Goal: Task Accomplishment & Management: Use online tool/utility

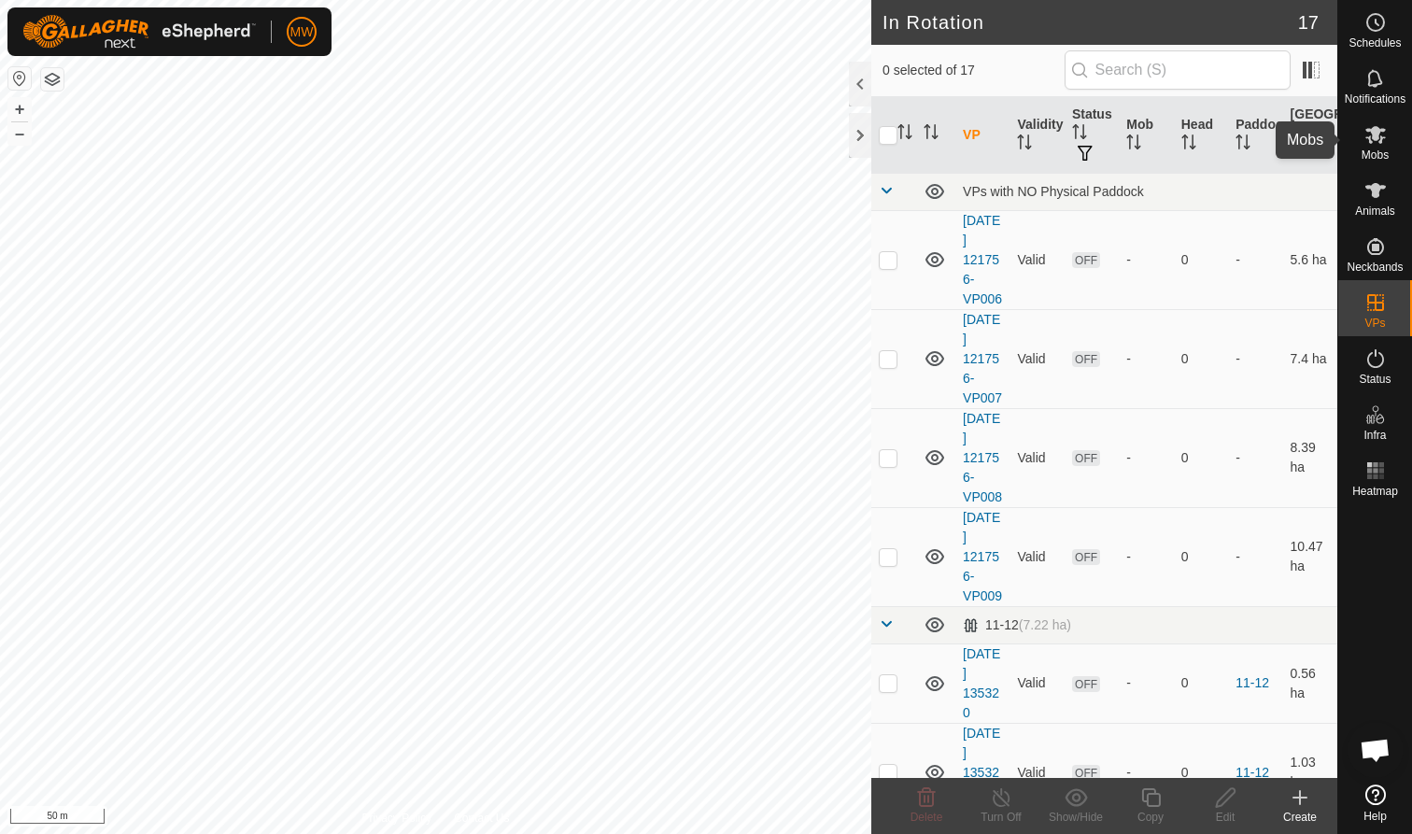
click at [1379, 140] on icon at bounding box center [1375, 134] width 22 height 22
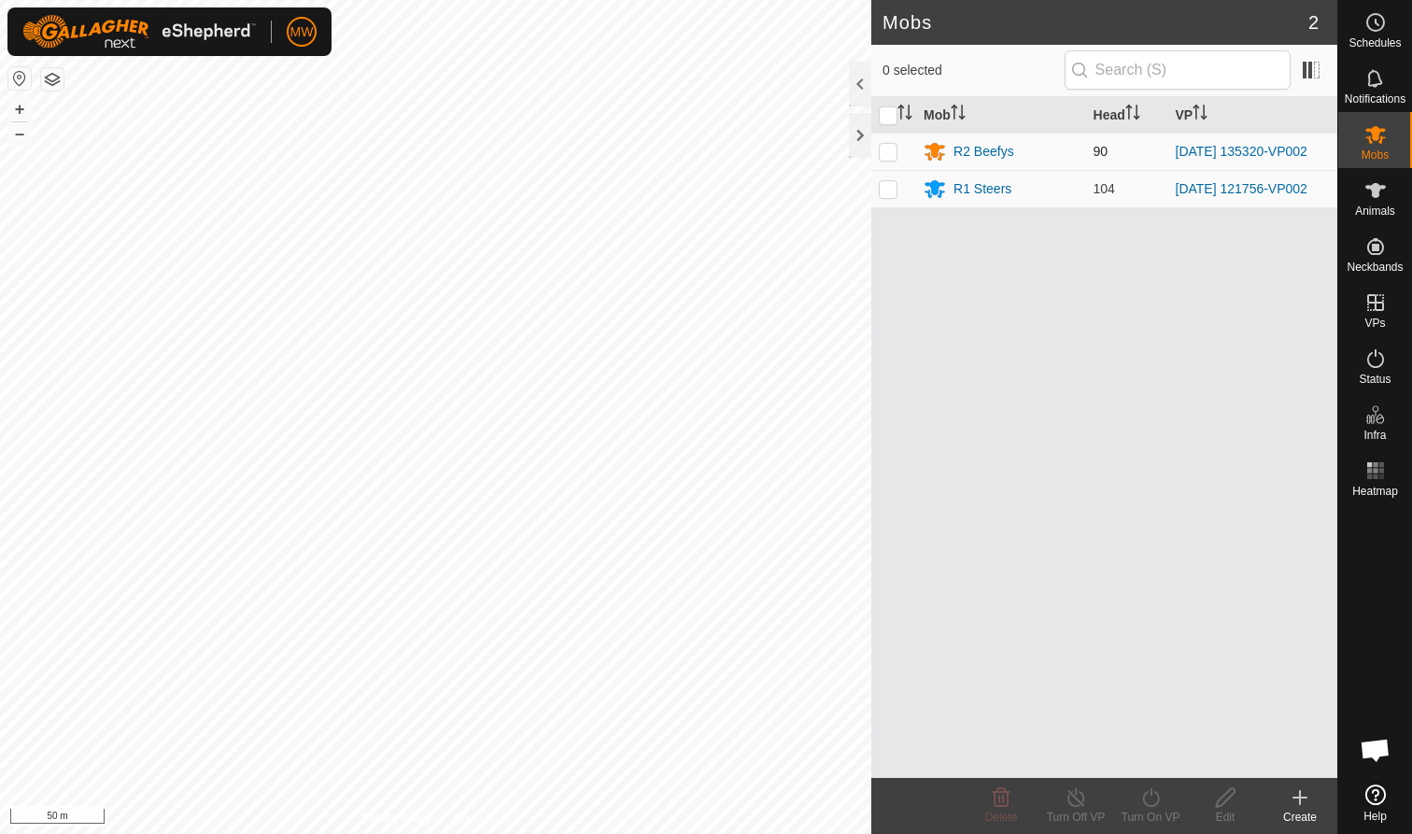
click at [892, 148] on p-checkbox at bounding box center [888, 151] width 19 height 15
checkbox input "true"
click at [1149, 806] on icon at bounding box center [1150, 797] width 17 height 19
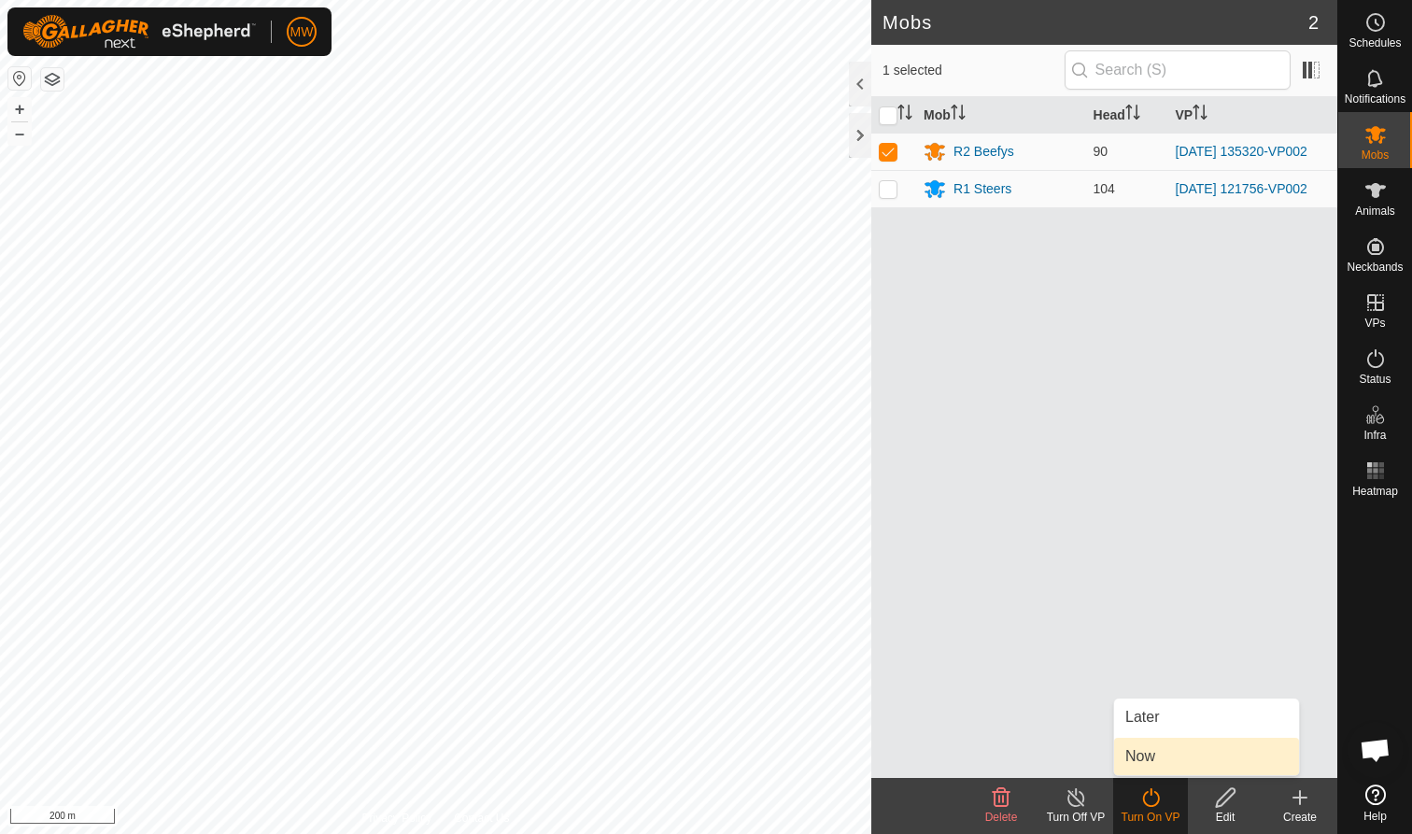
click at [1150, 754] on link "Now" at bounding box center [1206, 756] width 185 height 37
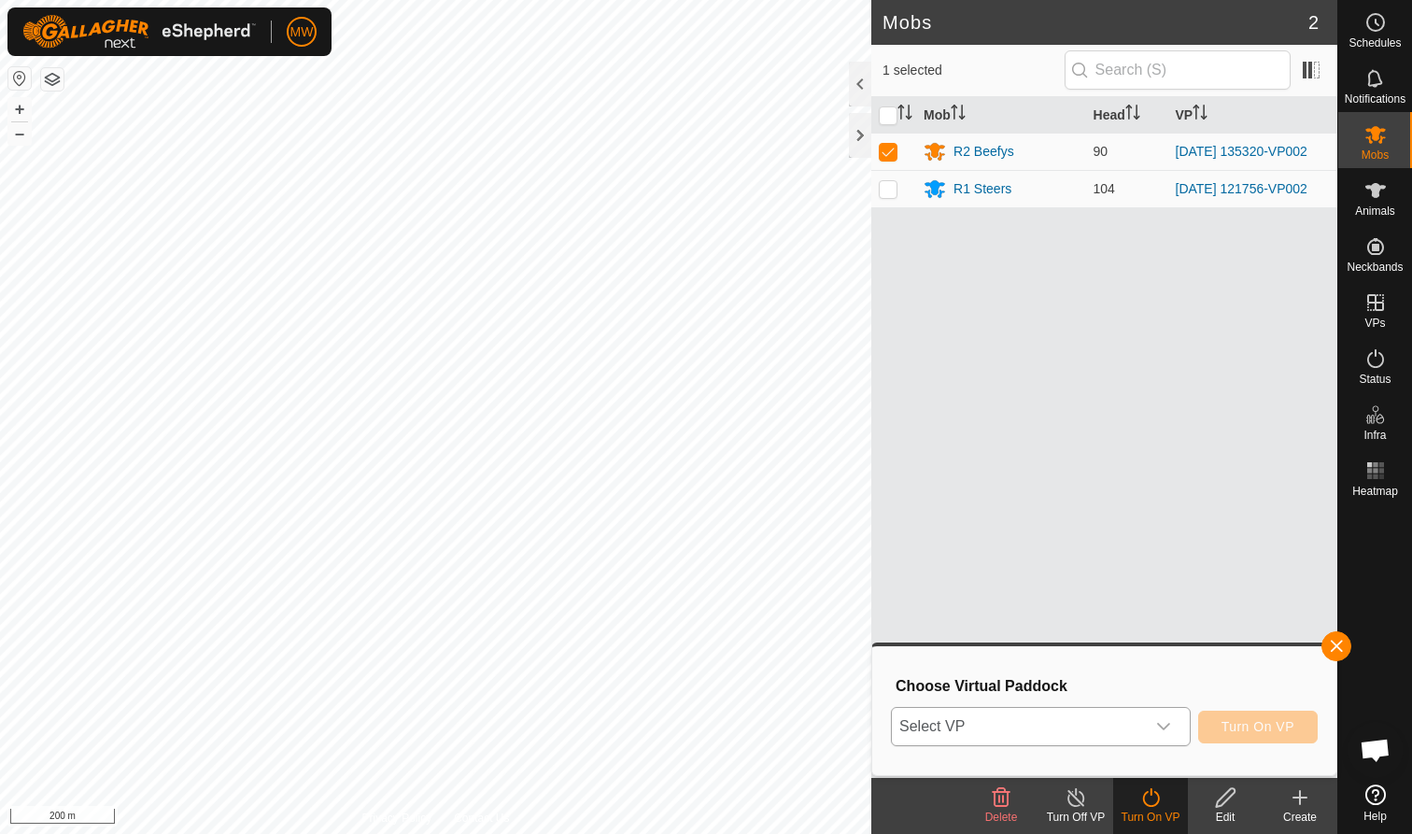
click at [1164, 725] on icon "dropdown trigger" at bounding box center [1163, 726] width 15 height 15
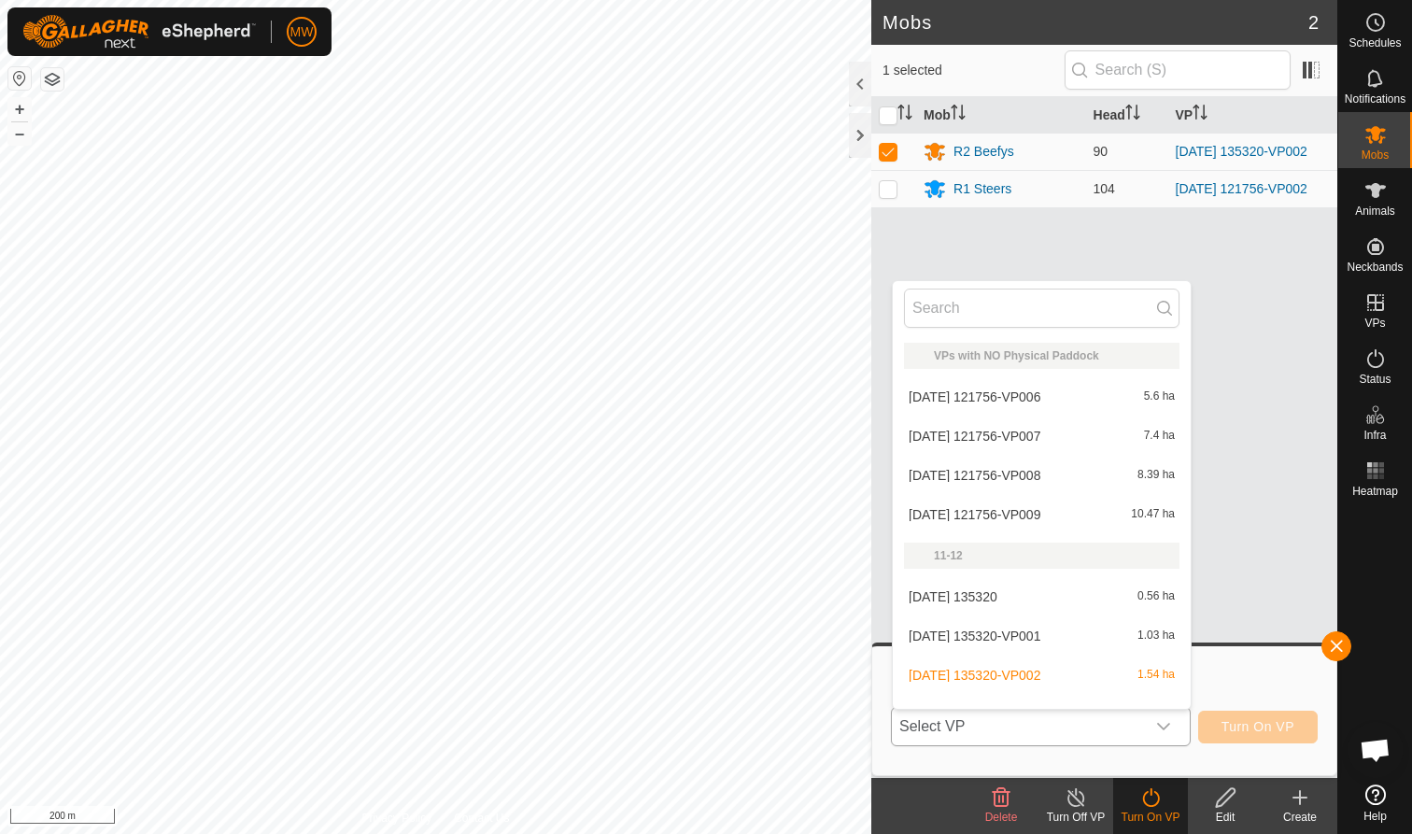
scroll to position [24, 0]
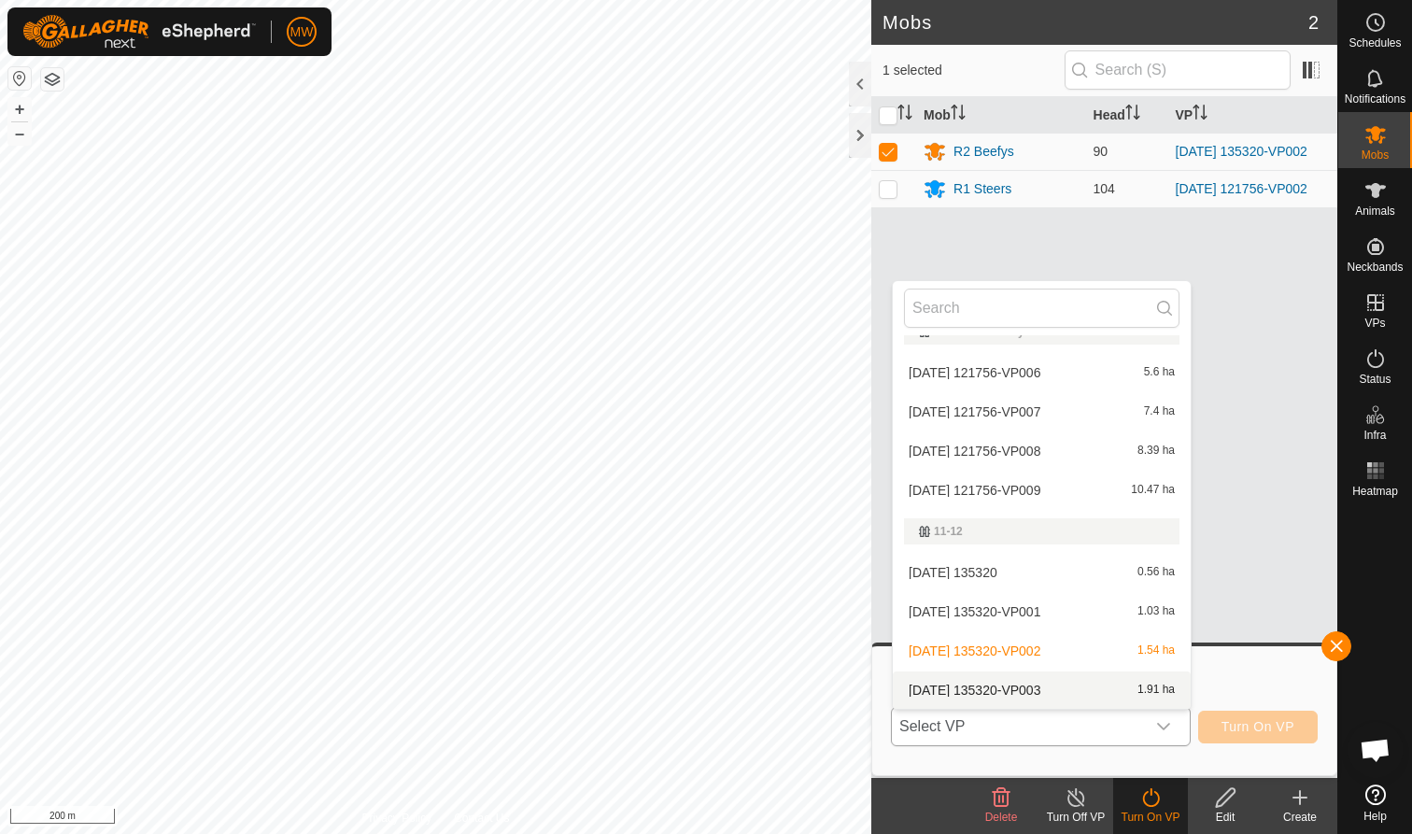
click at [1034, 683] on li "[DATE] 135320-VP003 1.91 ha" at bounding box center [1042, 689] width 298 height 37
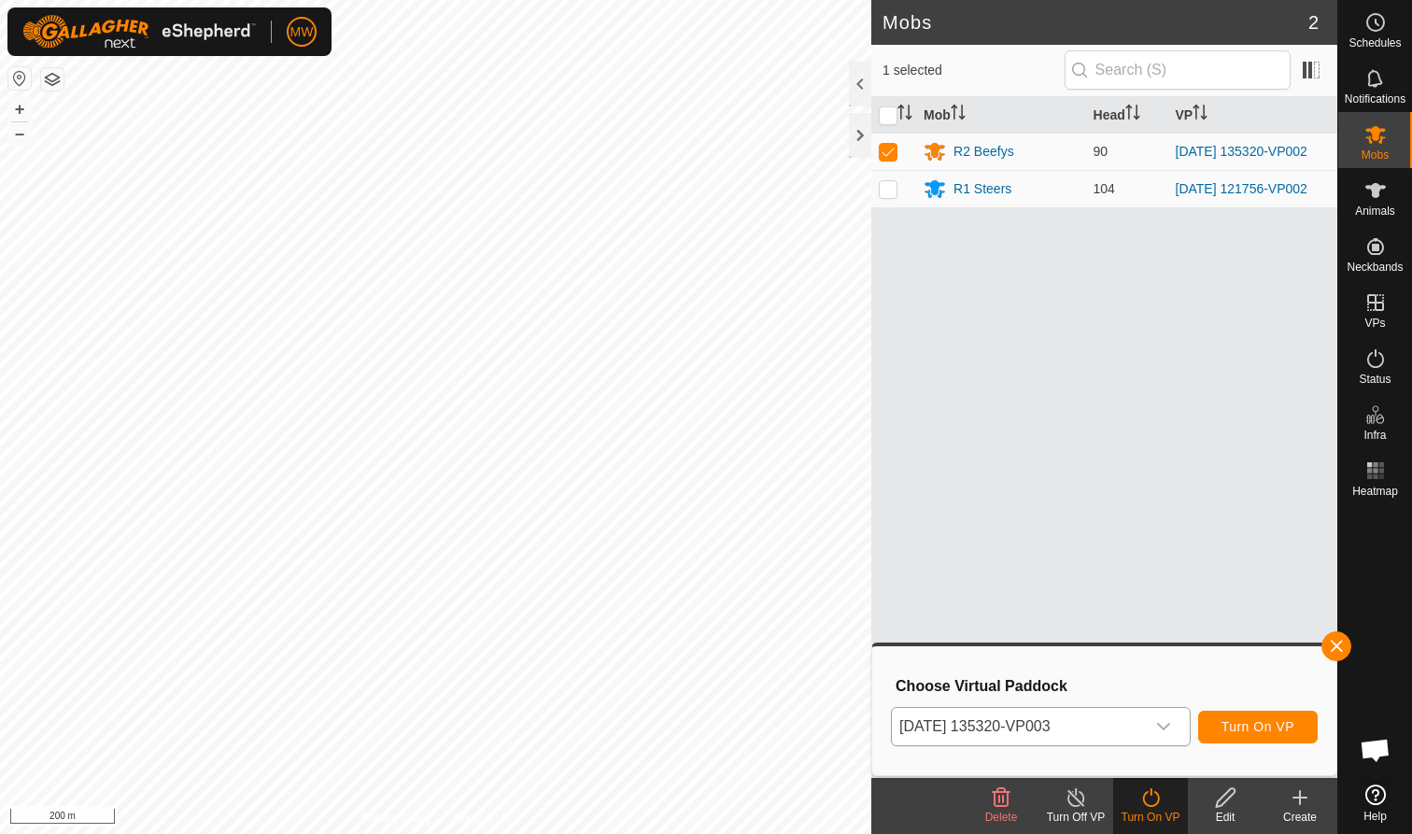
click at [1231, 720] on span "Turn On VP" at bounding box center [1257, 726] width 73 height 15
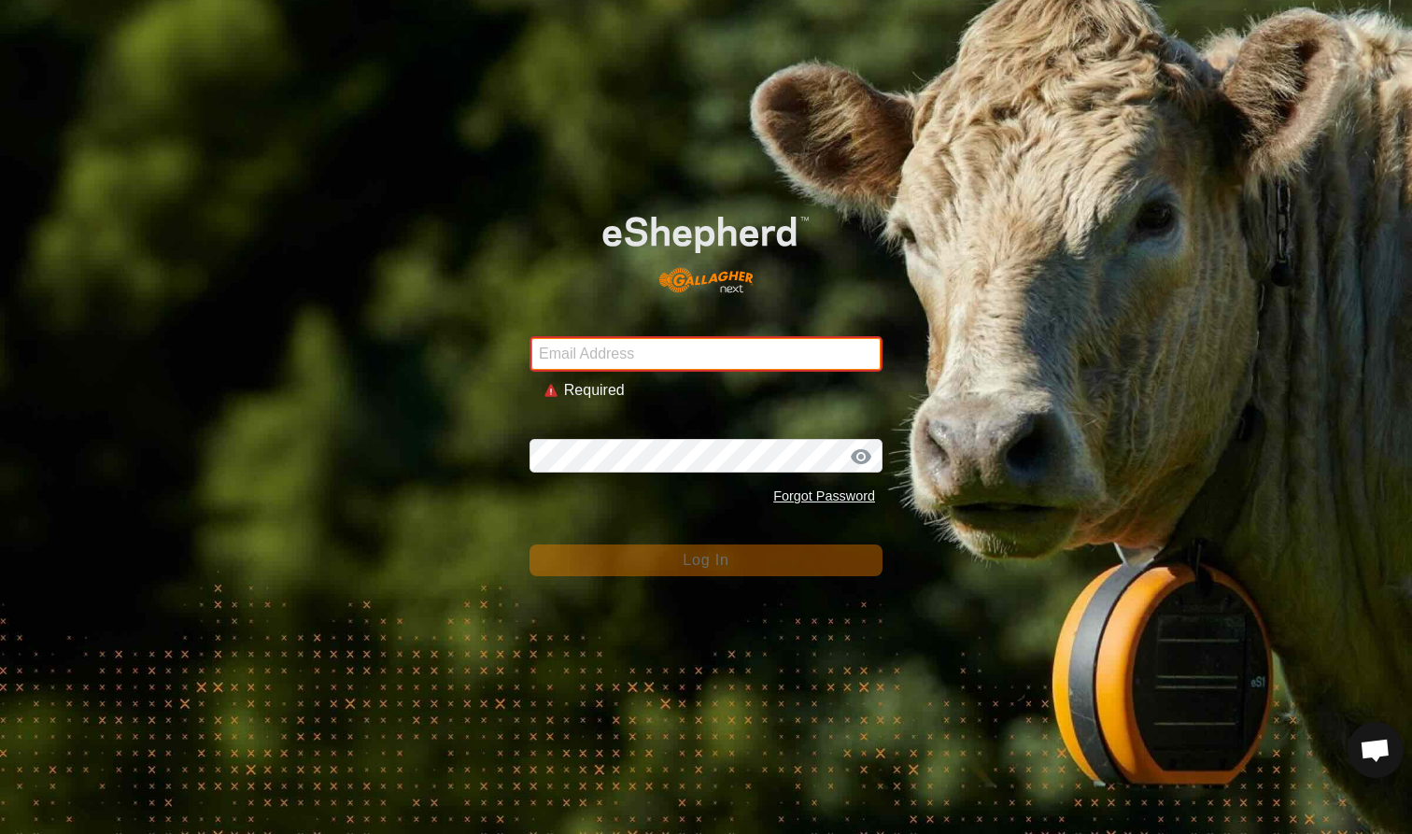
type input "[EMAIL_ADDRESS][DOMAIN_NAME]"
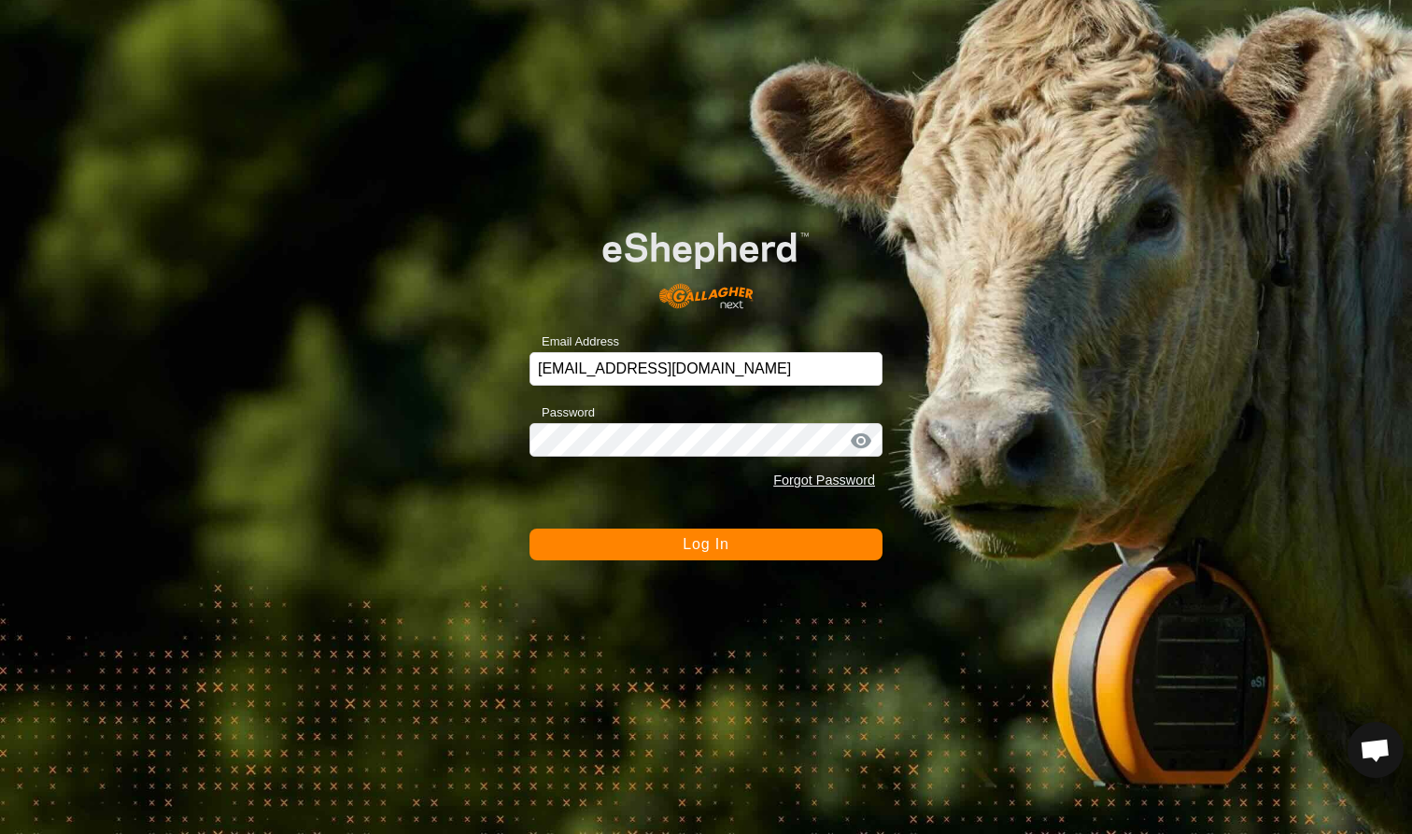
click at [779, 543] on button "Log In" at bounding box center [705, 545] width 353 height 32
